Goal: Task Accomplishment & Management: Manage account settings

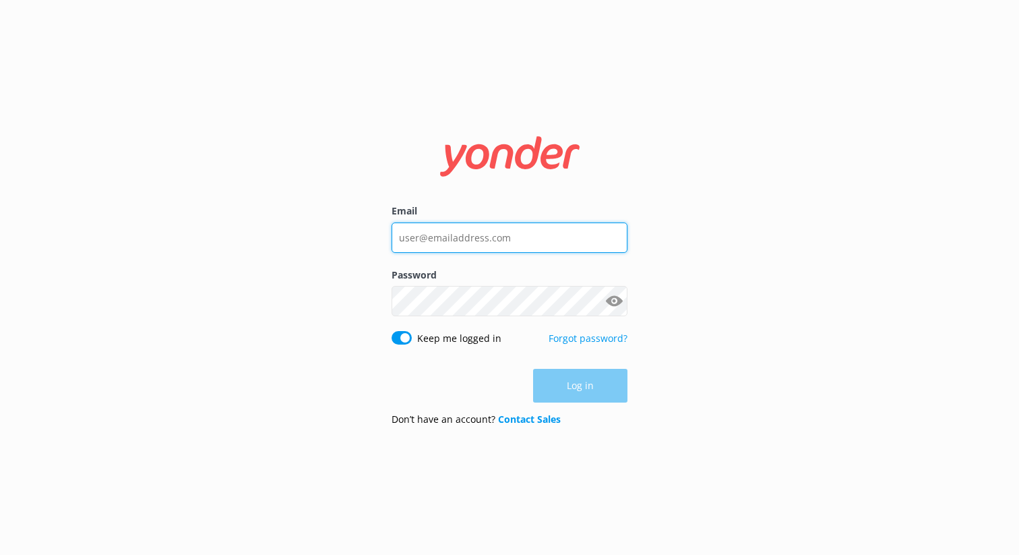
click at [493, 243] on input "Email" at bounding box center [510, 237] width 236 height 30
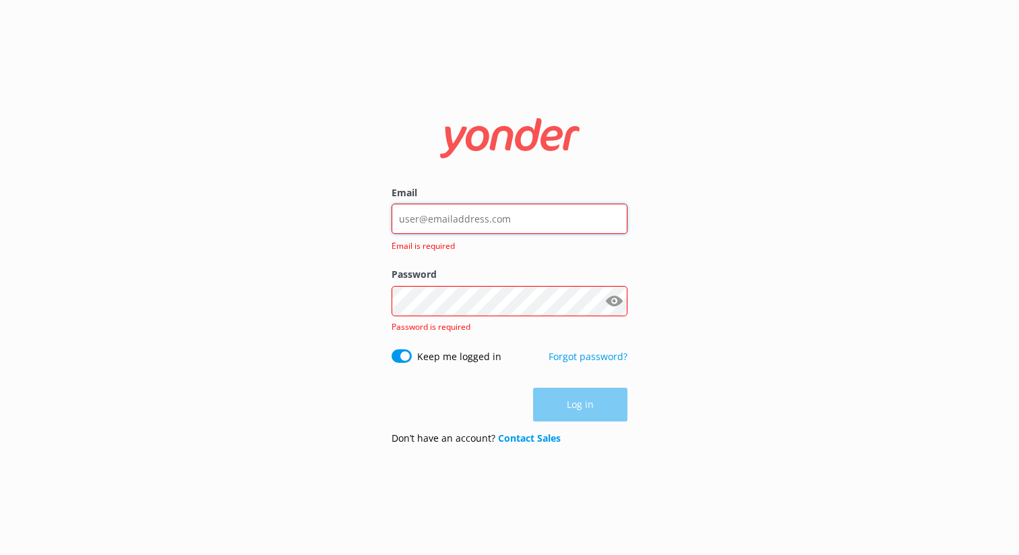
type input "[EMAIL_ADDRESS][DOMAIN_NAME]"
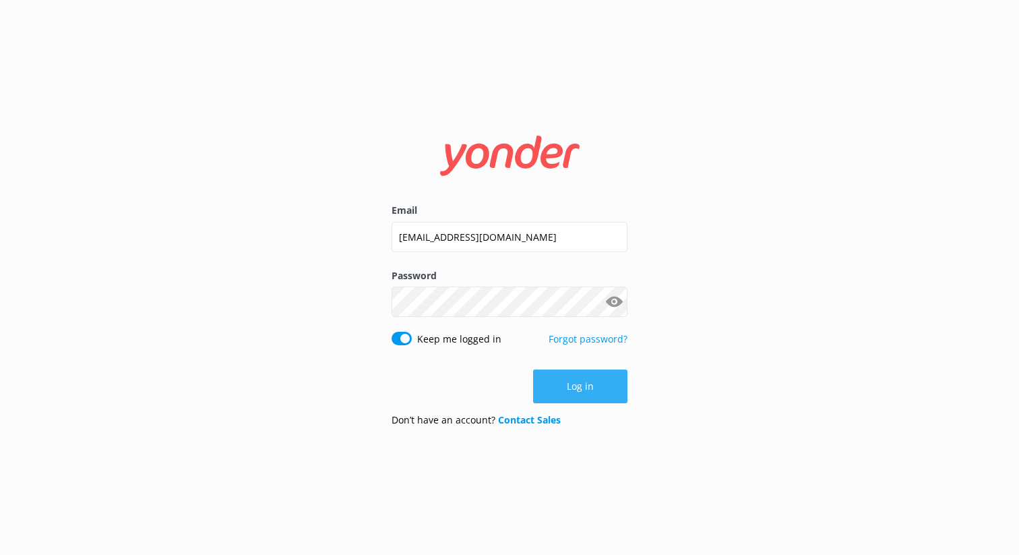
click at [577, 394] on button "Log in" at bounding box center [580, 386] width 94 height 34
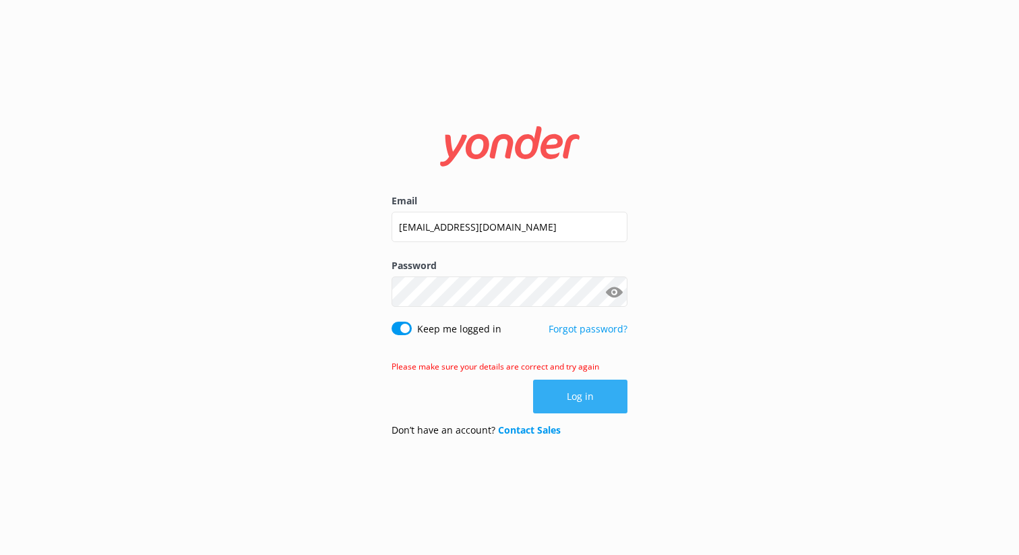
click at [598, 397] on button "Log in" at bounding box center [580, 396] width 94 height 34
click at [613, 292] on button "Show password" at bounding box center [613, 291] width 27 height 27
click at [561, 400] on button "Log in" at bounding box center [580, 396] width 94 height 34
click at [572, 330] on link "Forgot password?" at bounding box center [588, 328] width 79 height 13
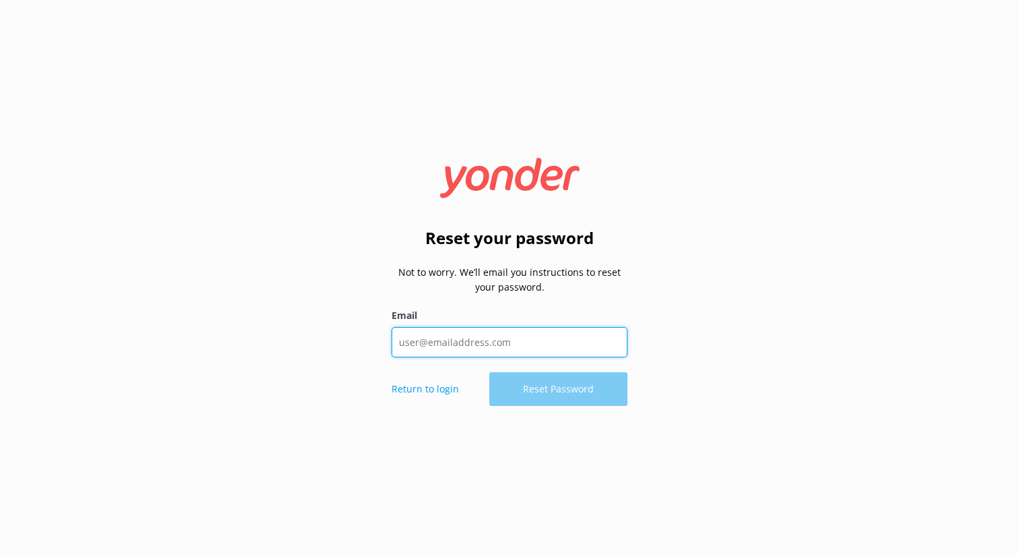
click at [527, 344] on input "Email" at bounding box center [510, 342] width 236 height 30
type input "[EMAIL_ADDRESS][DOMAIN_NAME]"
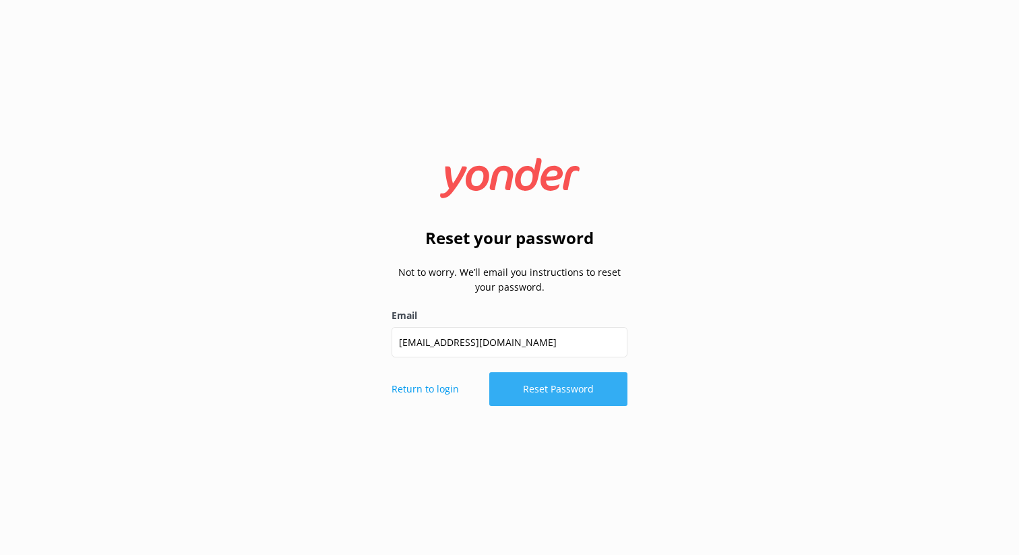
click at [533, 398] on button "Reset Password" at bounding box center [558, 389] width 138 height 34
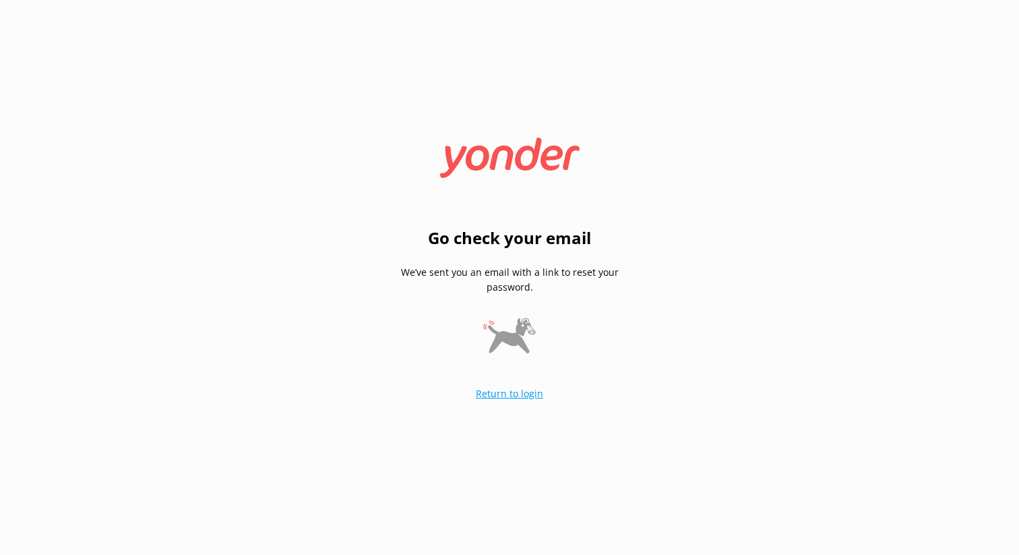
click at [524, 397] on link "Return to login" at bounding box center [509, 393] width 67 height 13
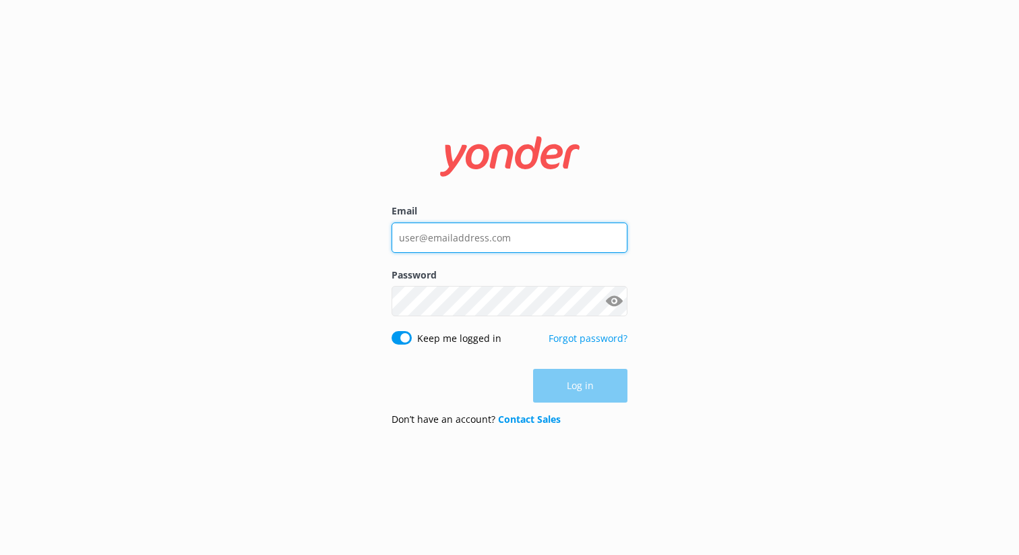
click at [464, 242] on input "Email" at bounding box center [510, 237] width 236 height 30
type input "[EMAIL_ADDRESS][DOMAIN_NAME]"
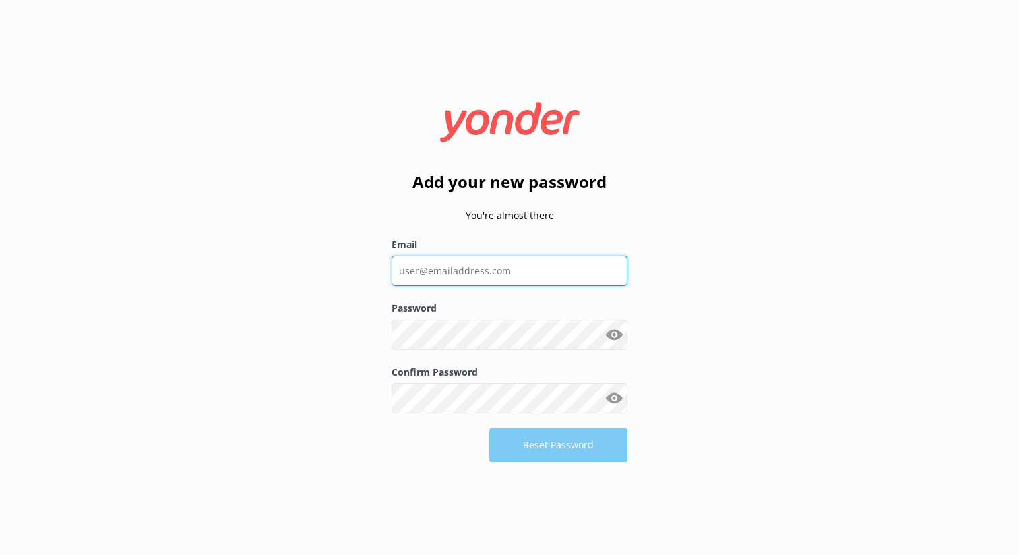
click at [452, 277] on input "Email" at bounding box center [510, 270] width 236 height 30
type input "[EMAIL_ADDRESS][DOMAIN_NAME]"
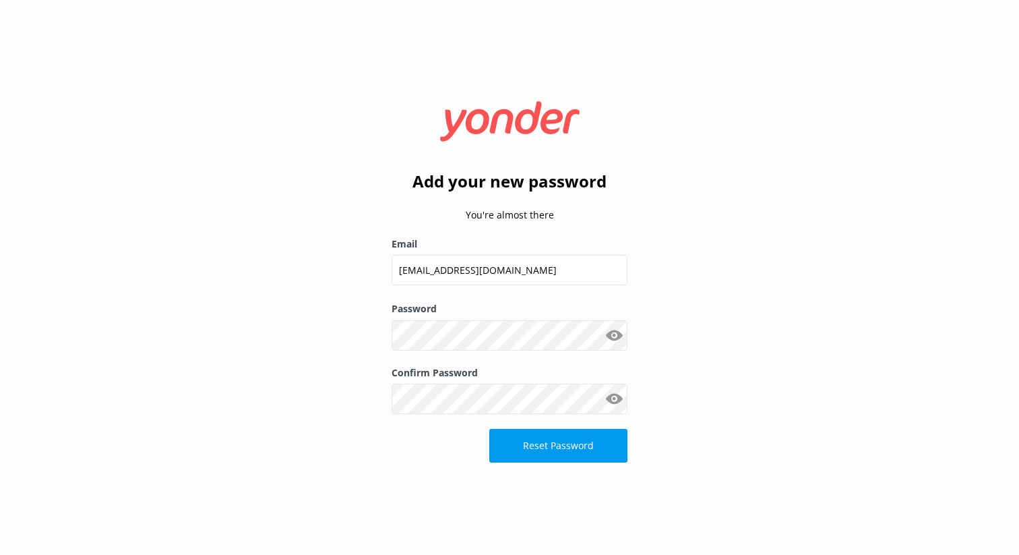
click at [402, 449] on div "Reset Password" at bounding box center [510, 446] width 236 height 34
click at [556, 449] on button "Reset Password" at bounding box center [558, 446] width 138 height 34
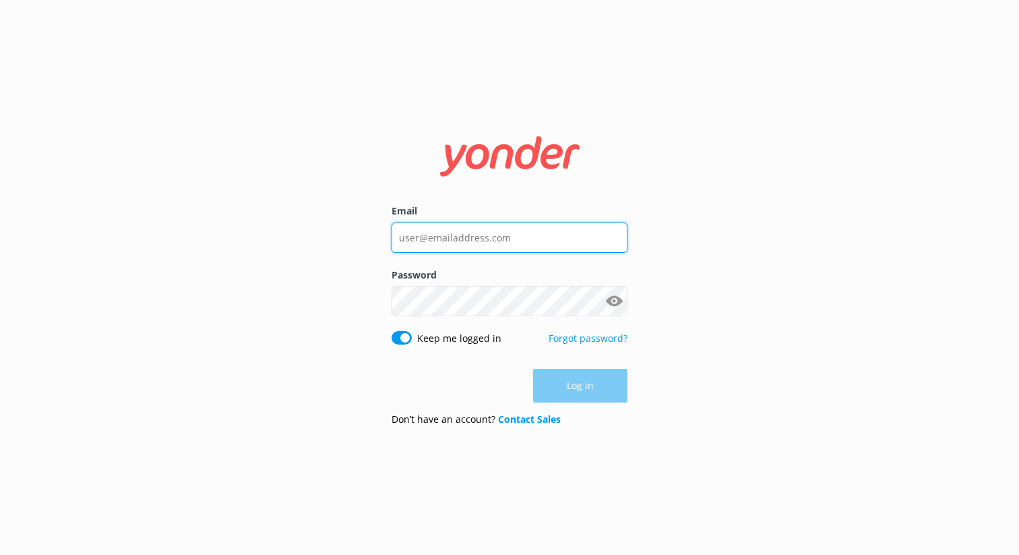
click at [501, 245] on input "Email" at bounding box center [510, 237] width 236 height 30
type input "bar@honkytonkparty.com"
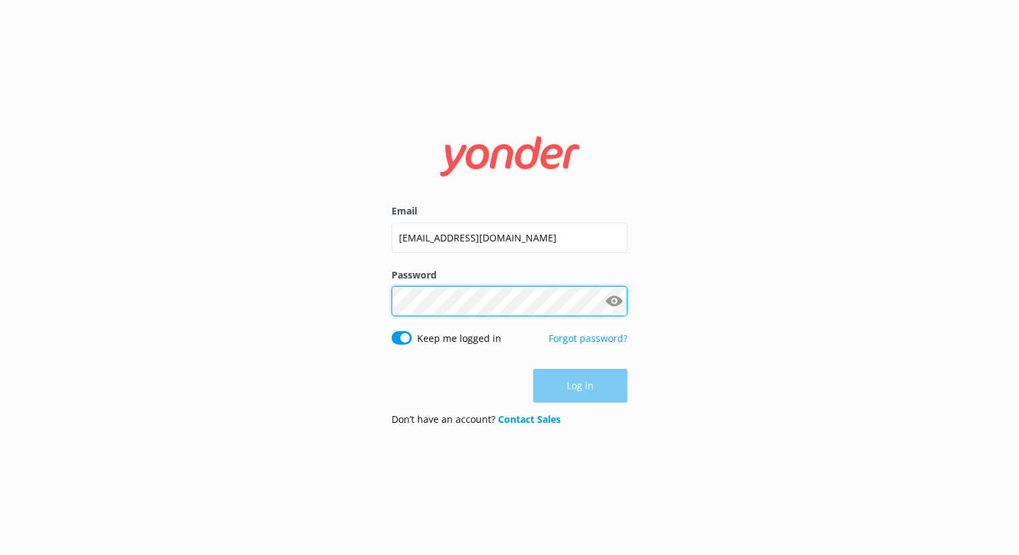
click at [508, 312] on div "Password Show password" at bounding box center [510, 299] width 236 height 63
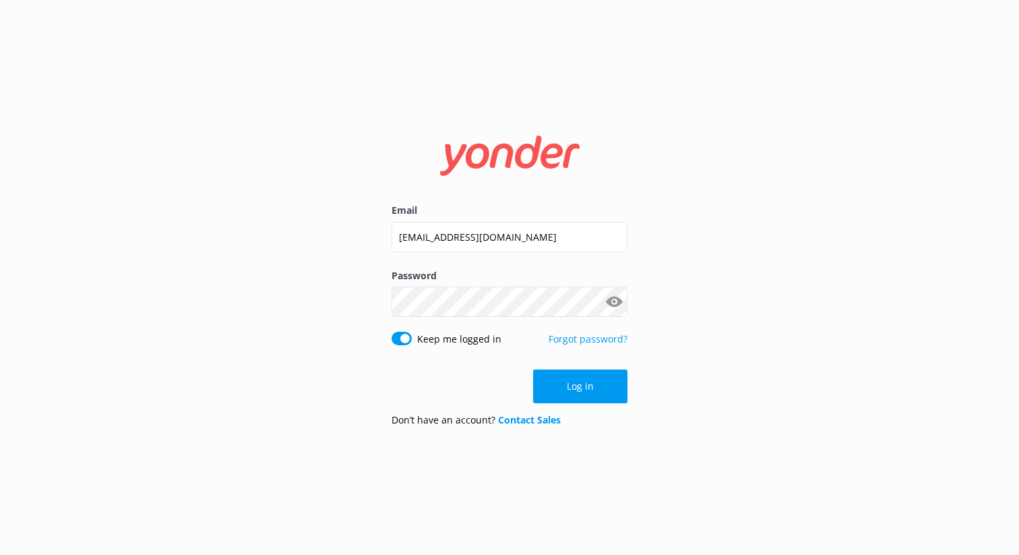
click at [615, 304] on button "Show password" at bounding box center [613, 301] width 27 height 27
click at [575, 392] on button "Log in" at bounding box center [580, 386] width 94 height 34
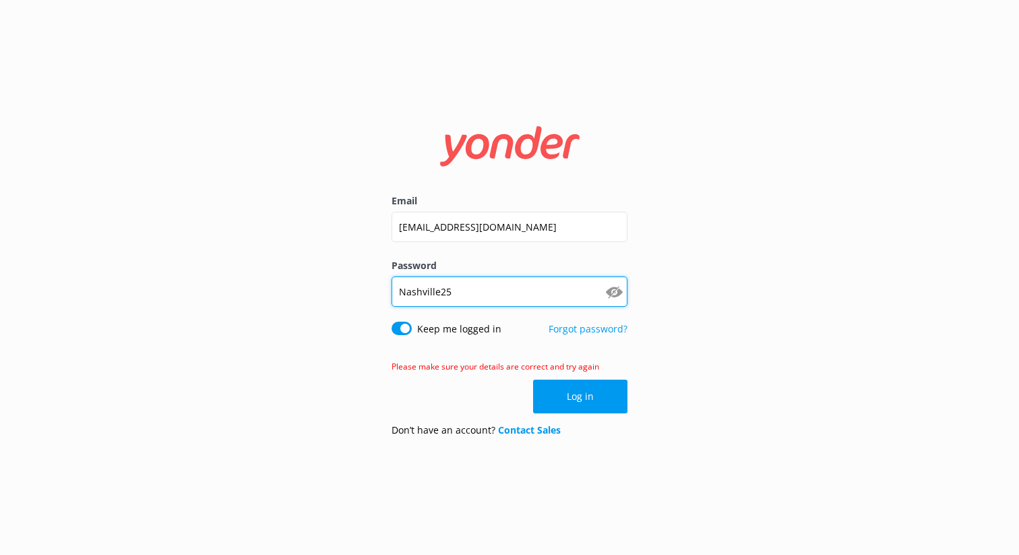
click at [505, 301] on input "Nashville25" at bounding box center [510, 291] width 236 height 30
type input "Nashville25!"
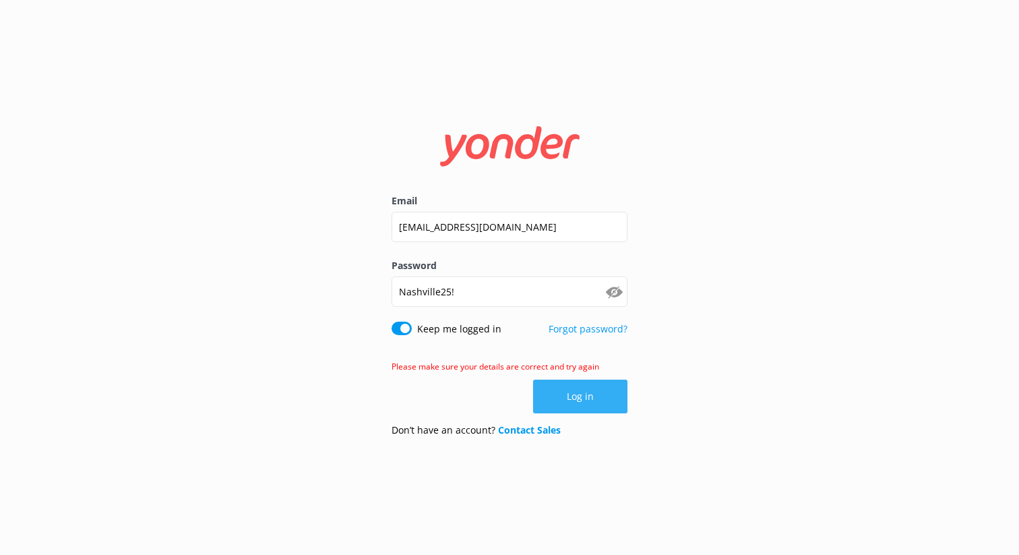
click at [559, 389] on button "Log in" at bounding box center [580, 396] width 94 height 34
